Goal: Information Seeking & Learning: Learn about a topic

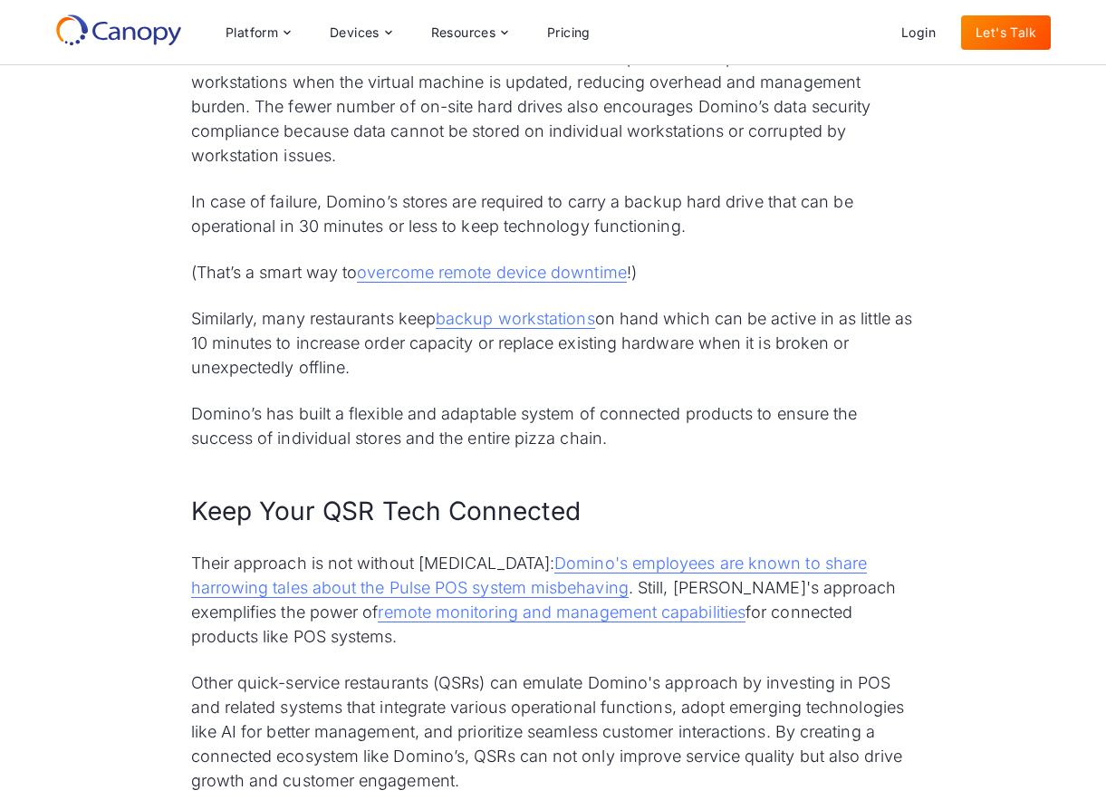
scroll to position [5113, 0]
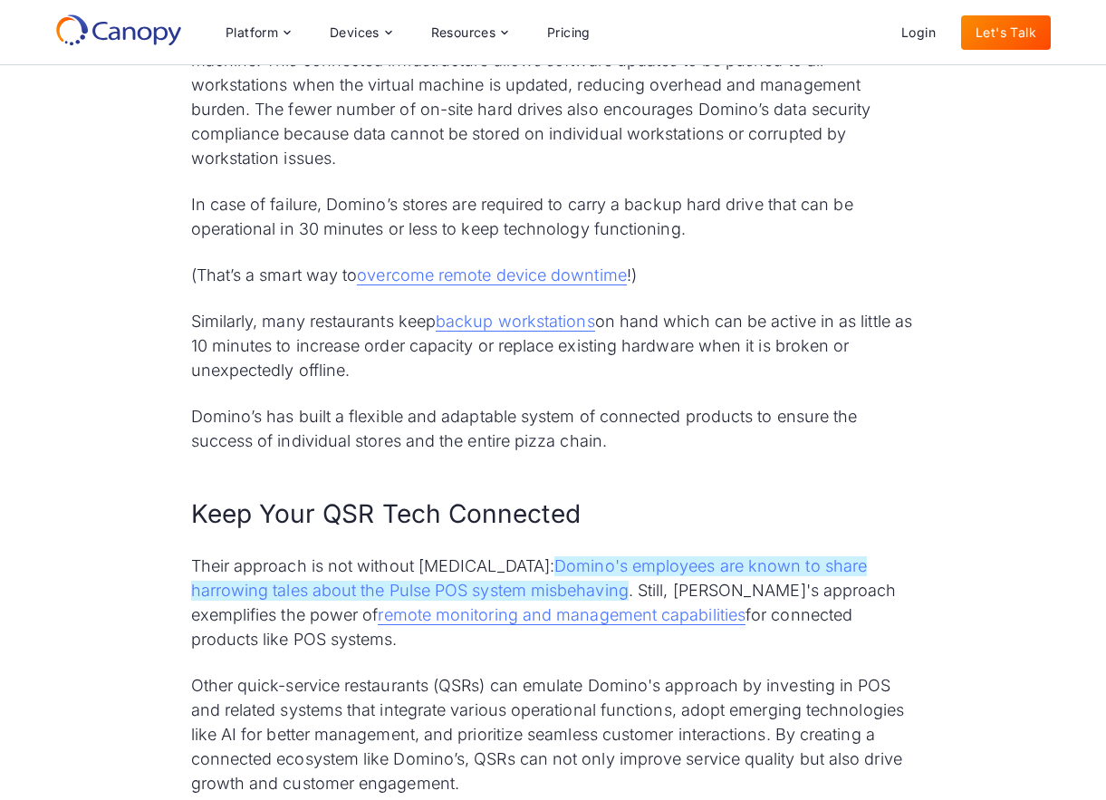
click at [564, 568] on link "Domino's employees are known to share harrowing tales about the Pulse POS syste…" at bounding box center [529, 578] width 677 height 44
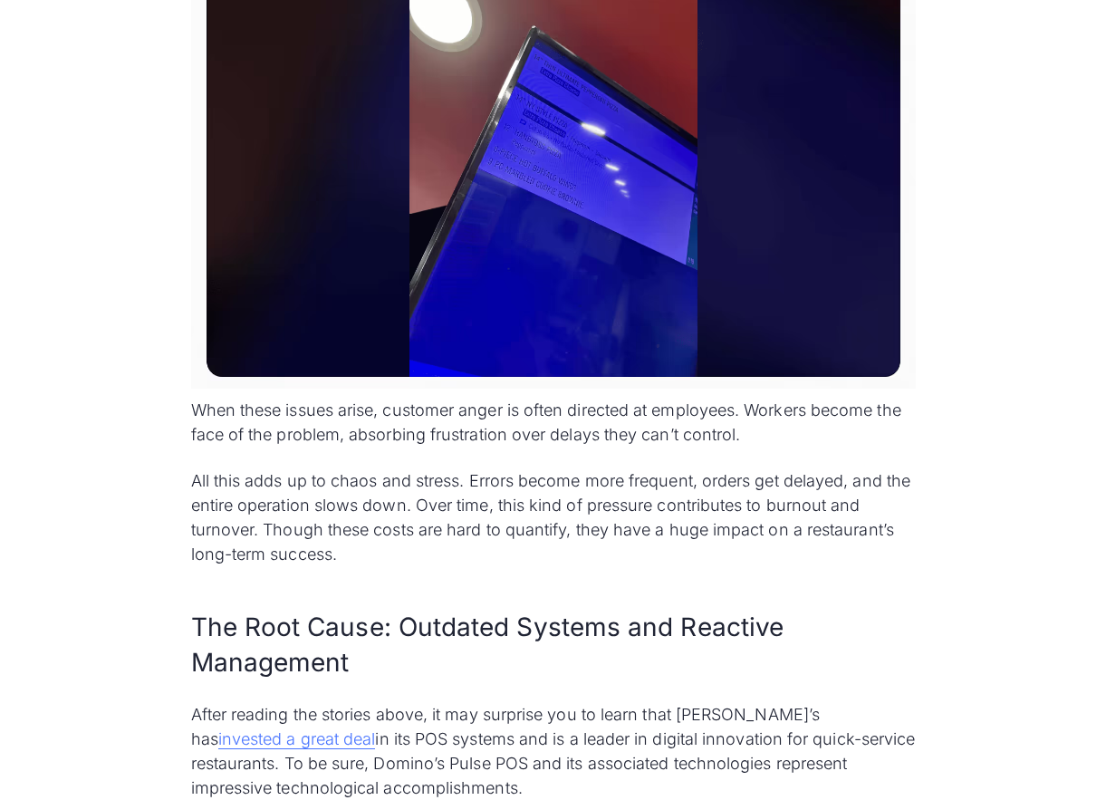
scroll to position [2956, 0]
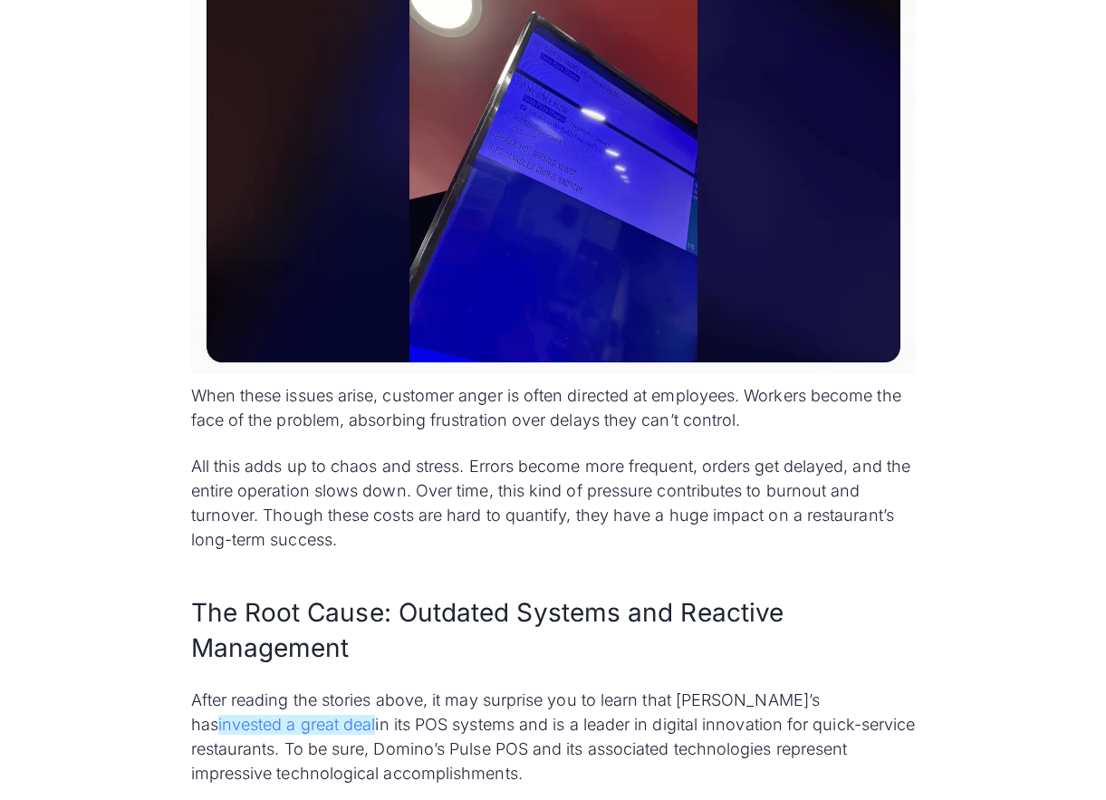
click at [376, 715] on link "invested a great deal" at bounding box center [297, 725] width 158 height 20
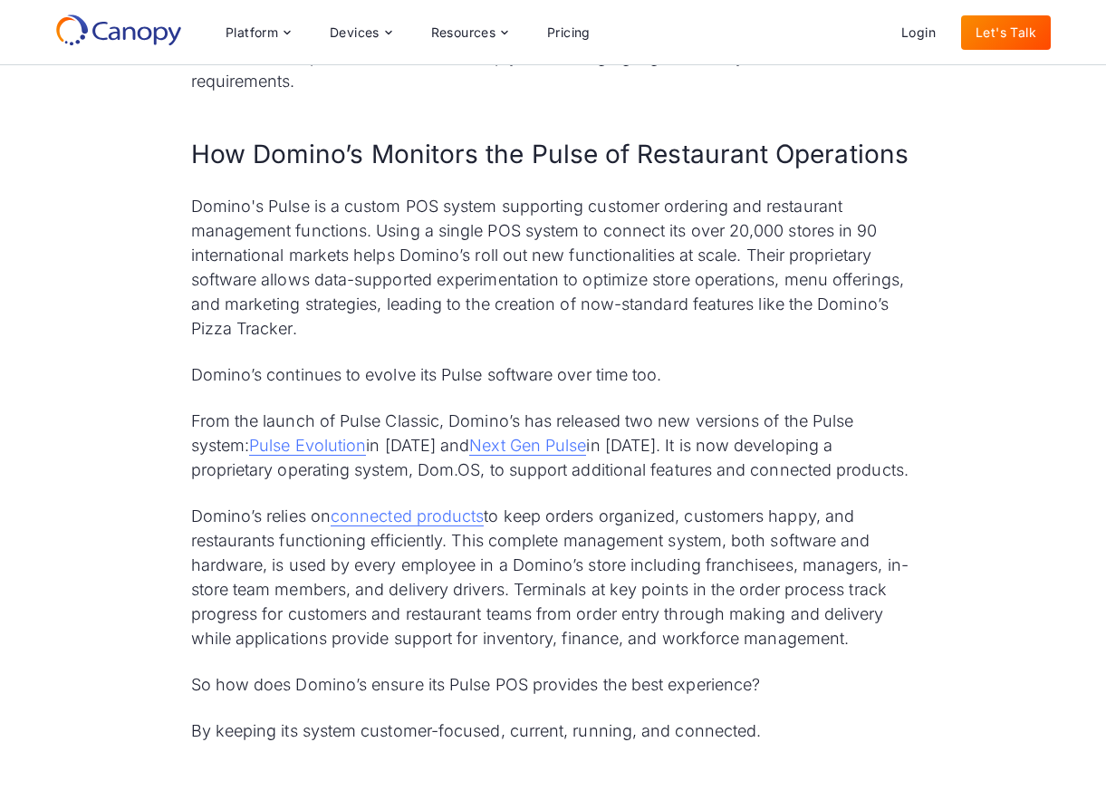
scroll to position [1197, 0]
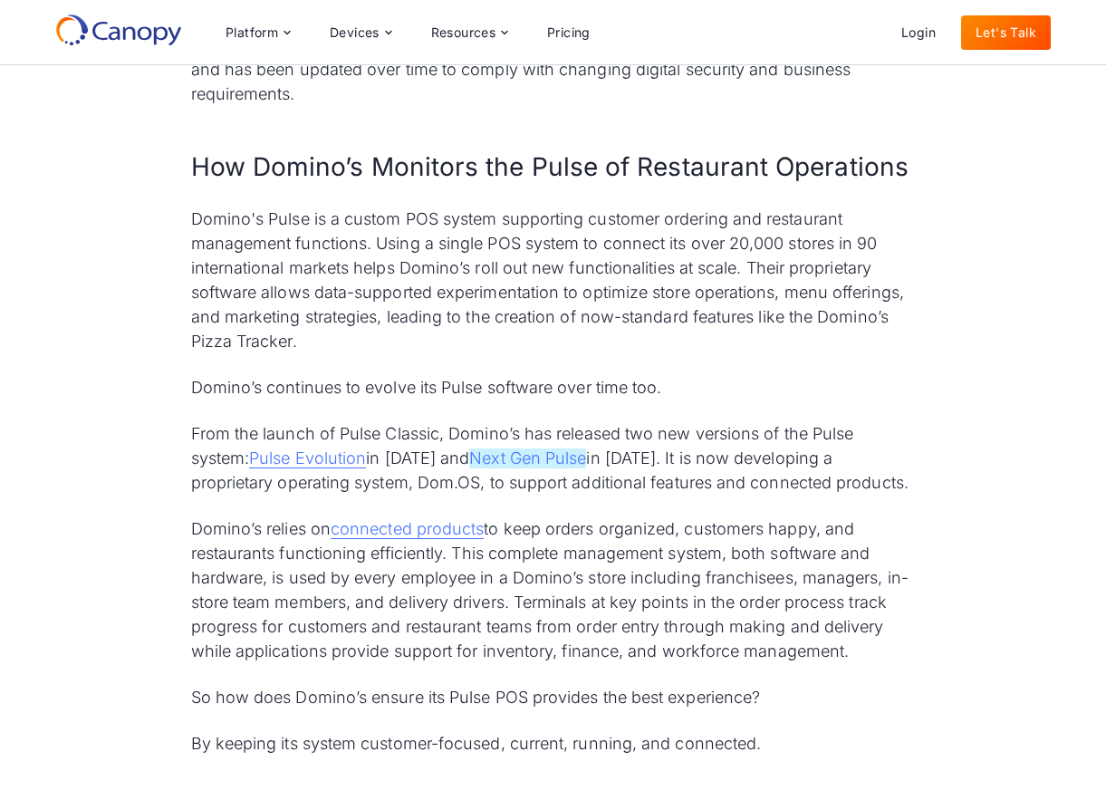
click at [525, 465] on link "Next Gen Pulse" at bounding box center [527, 458] width 117 height 20
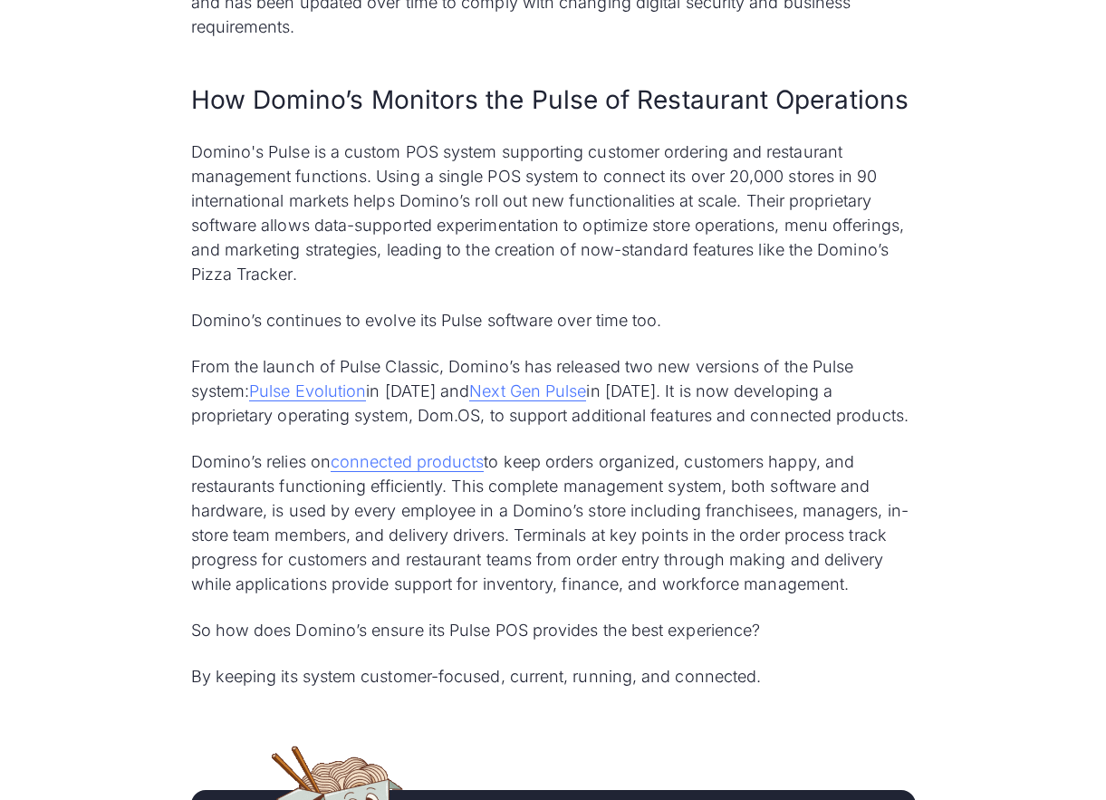
scroll to position [1270, 0]
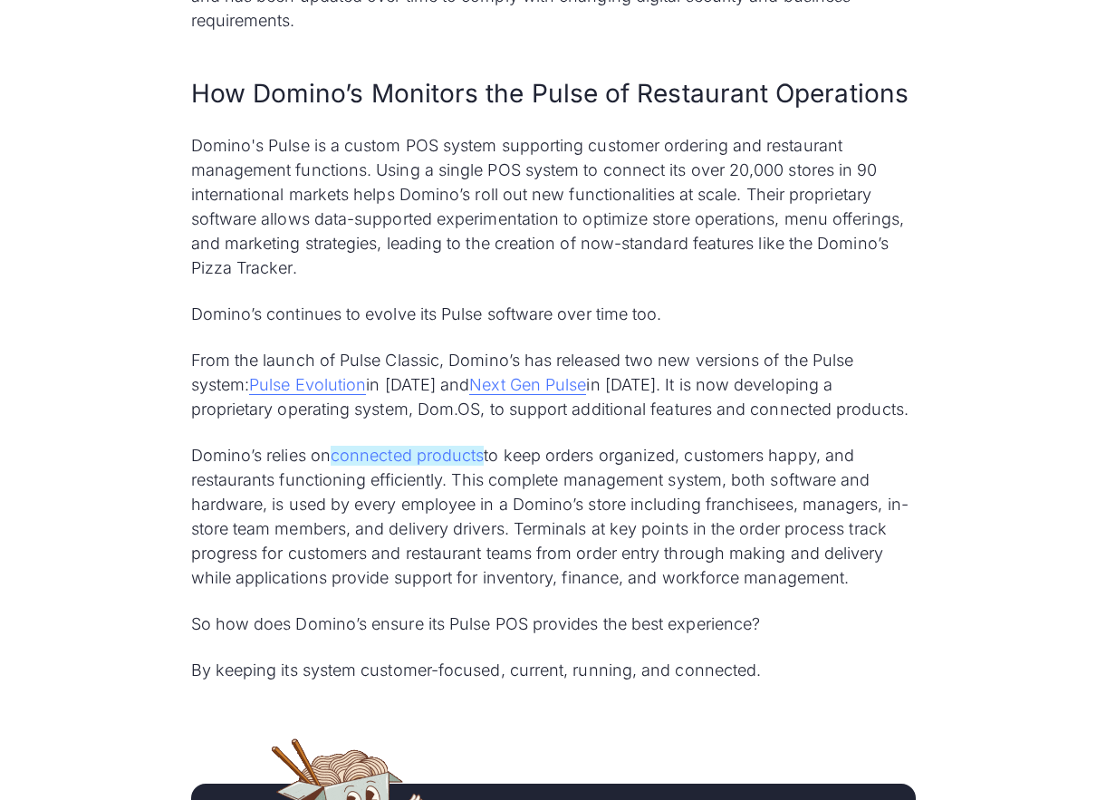
click at [446, 458] on link "connected products" at bounding box center [407, 456] width 153 height 20
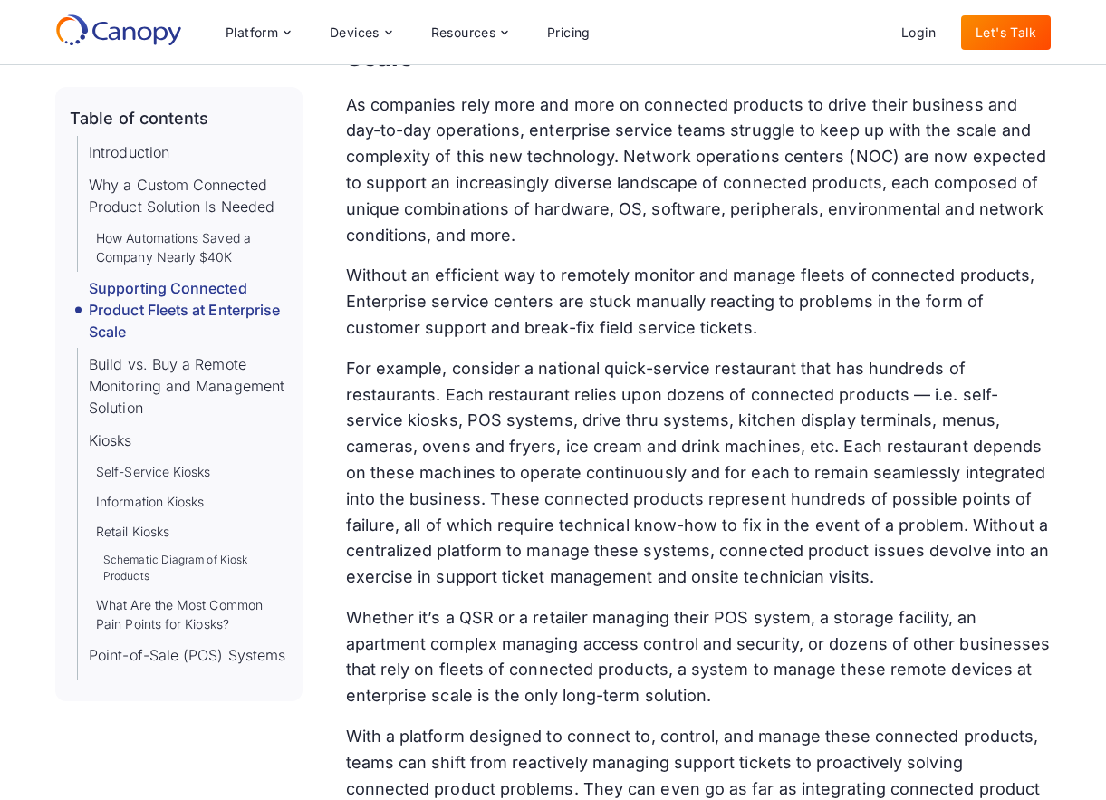
scroll to position [3612, 0]
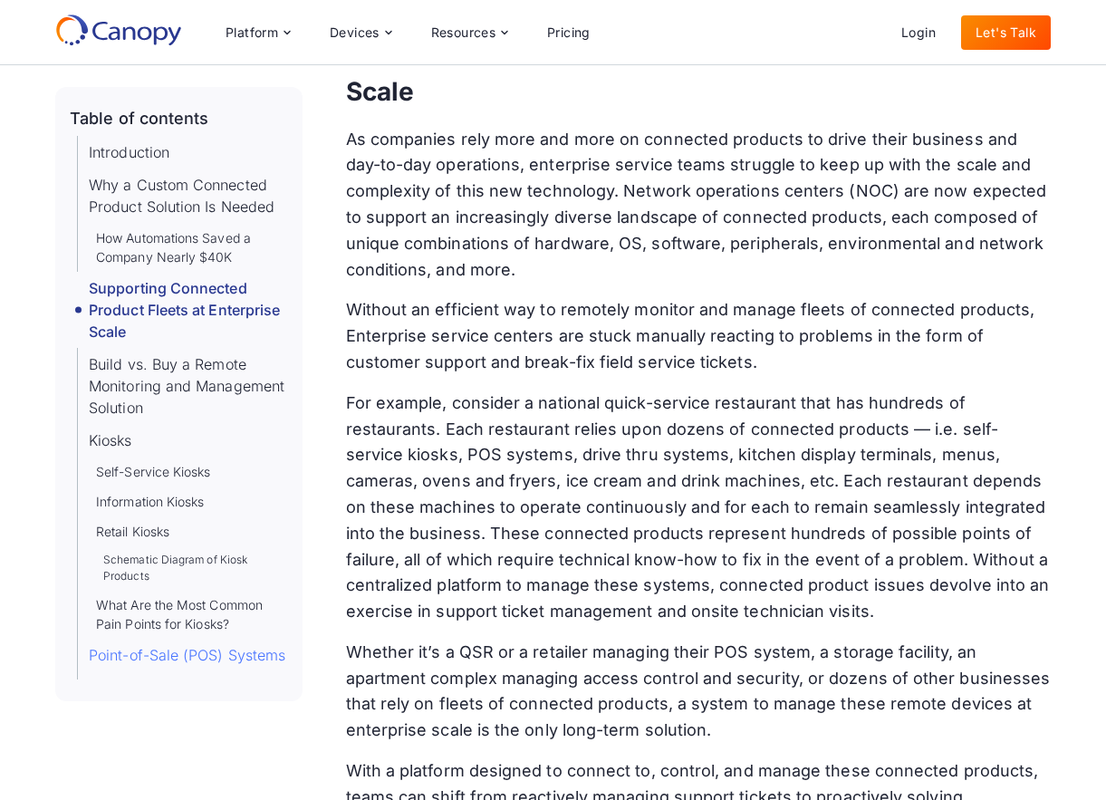
click at [273, 650] on link "Point-of-Sale (POS) Systems" at bounding box center [187, 655] width 197 height 22
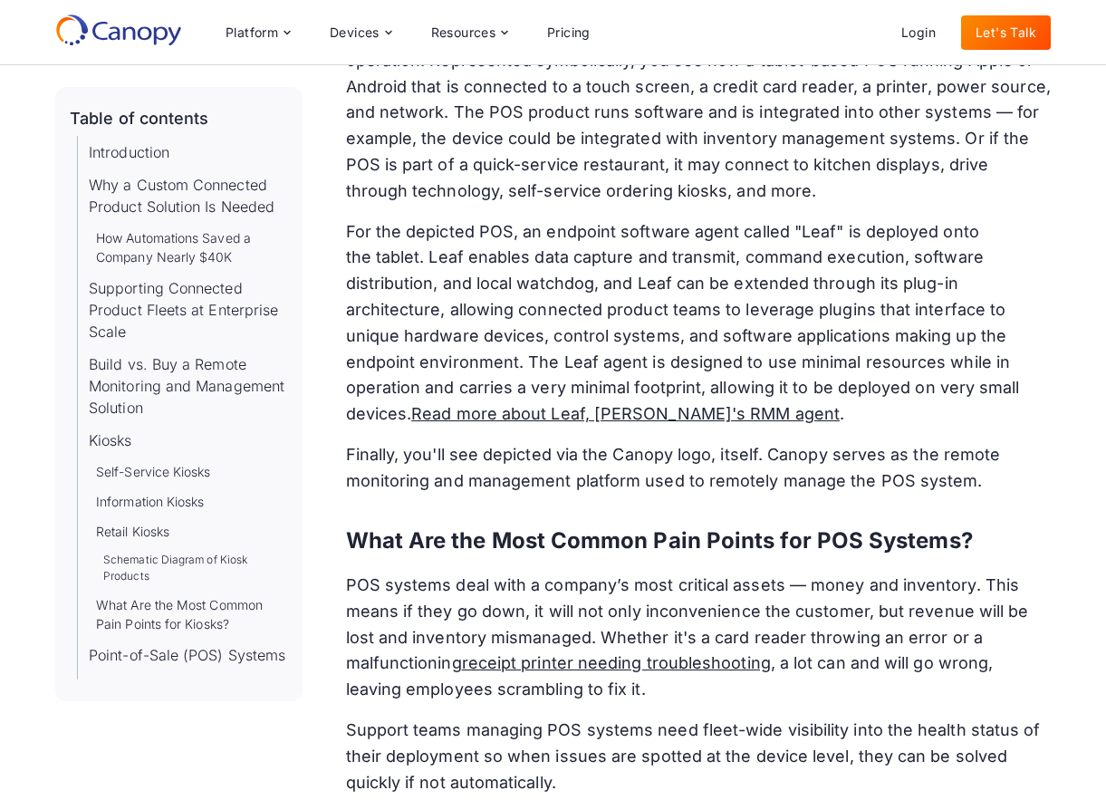
scroll to position [11913, 0]
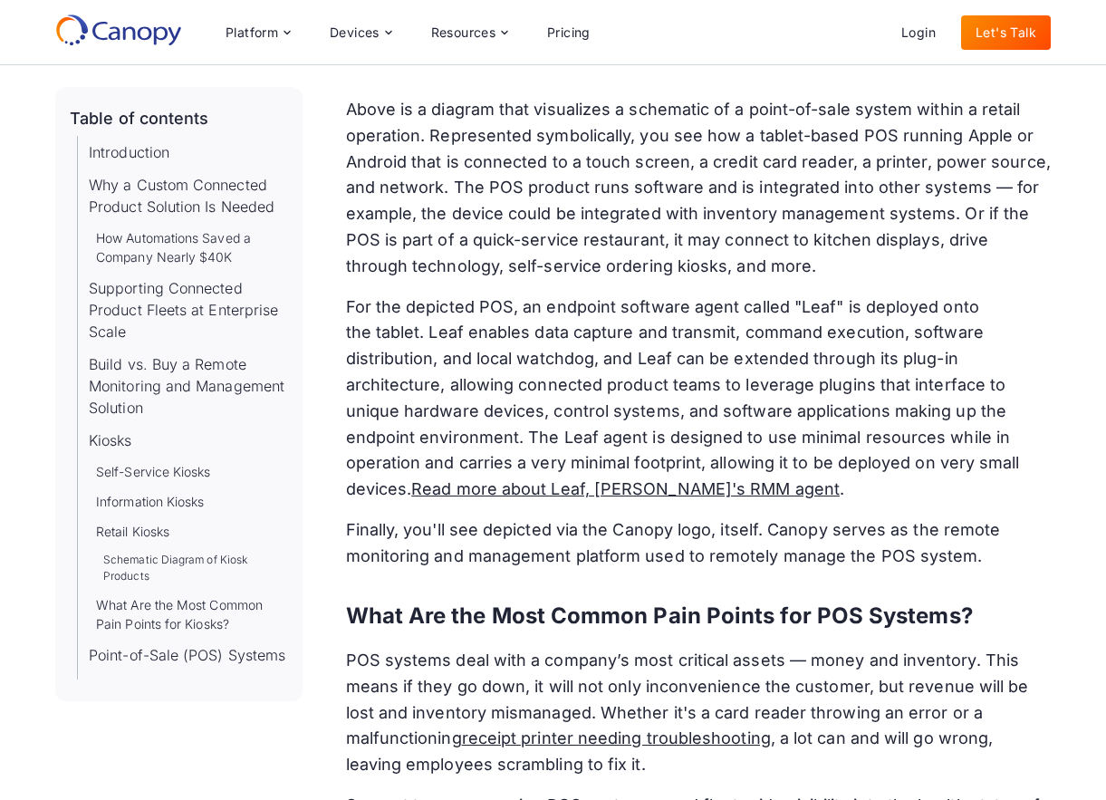
scroll to position [3612, 0]
